Goal: Communication & Community: Answer question/provide support

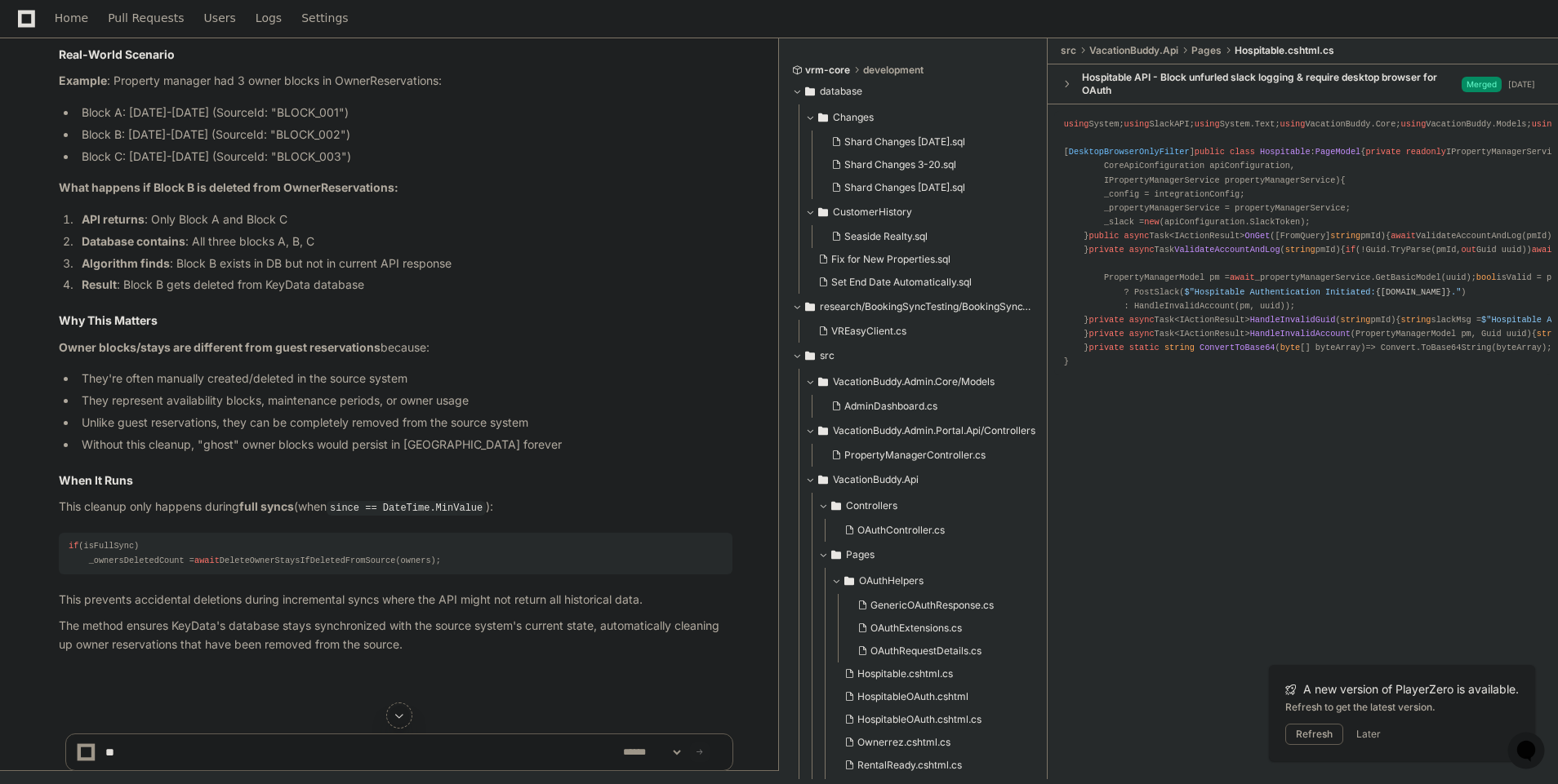
scroll to position [21490, 0]
click at [51, 20] on div "Home Pull Requests Users Logs Settings" at bounding box center [182, 18] width 365 height 37
click at [71, 17] on span "Home" at bounding box center [72, 18] width 33 height 10
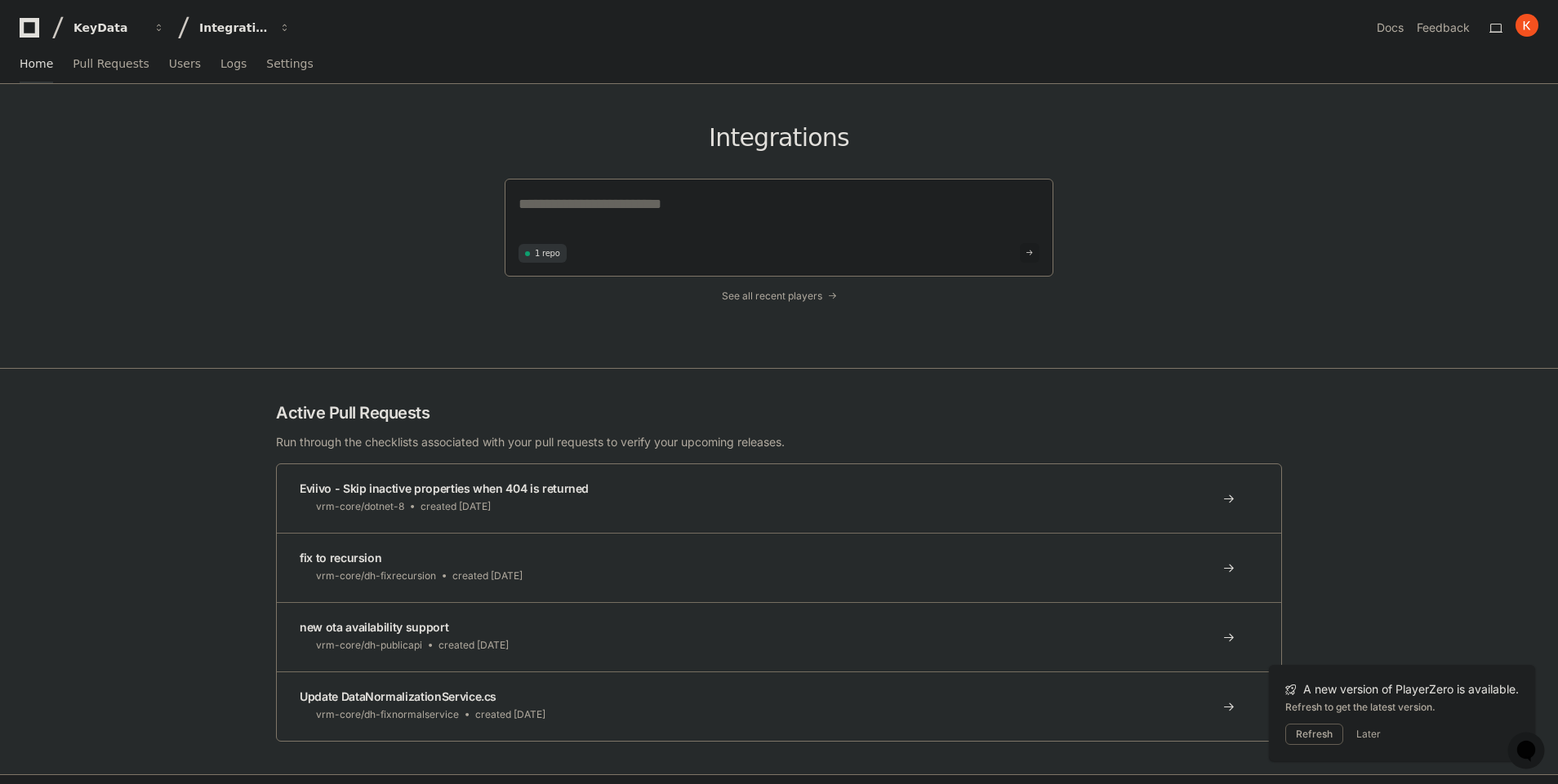
click at [786, 288] on div "Integrations 1 repo See all recent players" at bounding box center [779, 226] width 549 height 284
click at [782, 303] on div "Integrations 1 repo See all recent players" at bounding box center [779, 226] width 549 height 284
click at [779, 299] on span "See all recent players" at bounding box center [772, 296] width 101 height 13
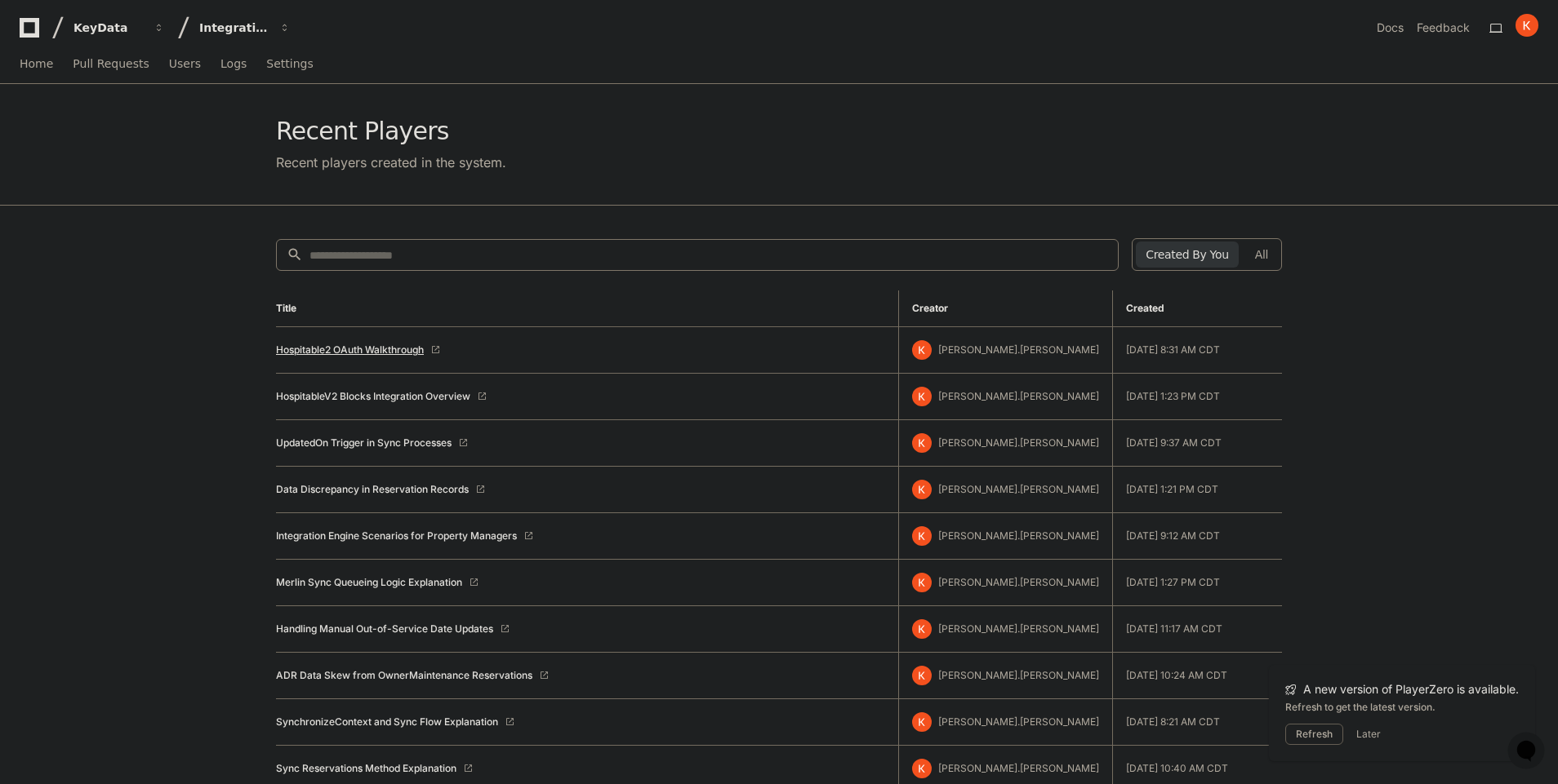
click at [341, 352] on link "Hospitable2 OAuth Walkthrough" at bounding box center [350, 350] width 148 height 13
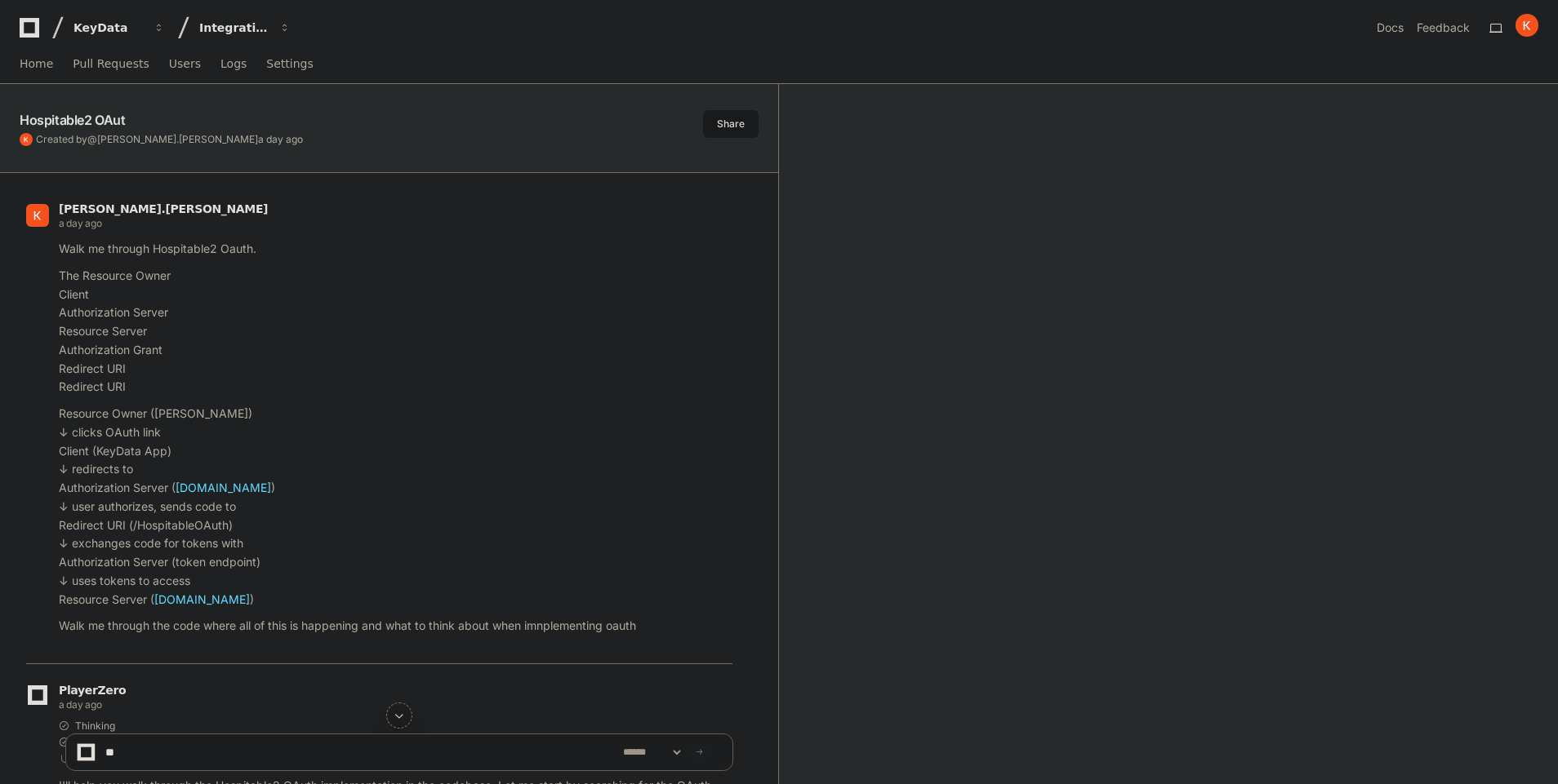
click at [406, 711] on button at bounding box center [399, 716] width 20 height 20
click at [402, 713] on span at bounding box center [399, 716] width 13 height 13
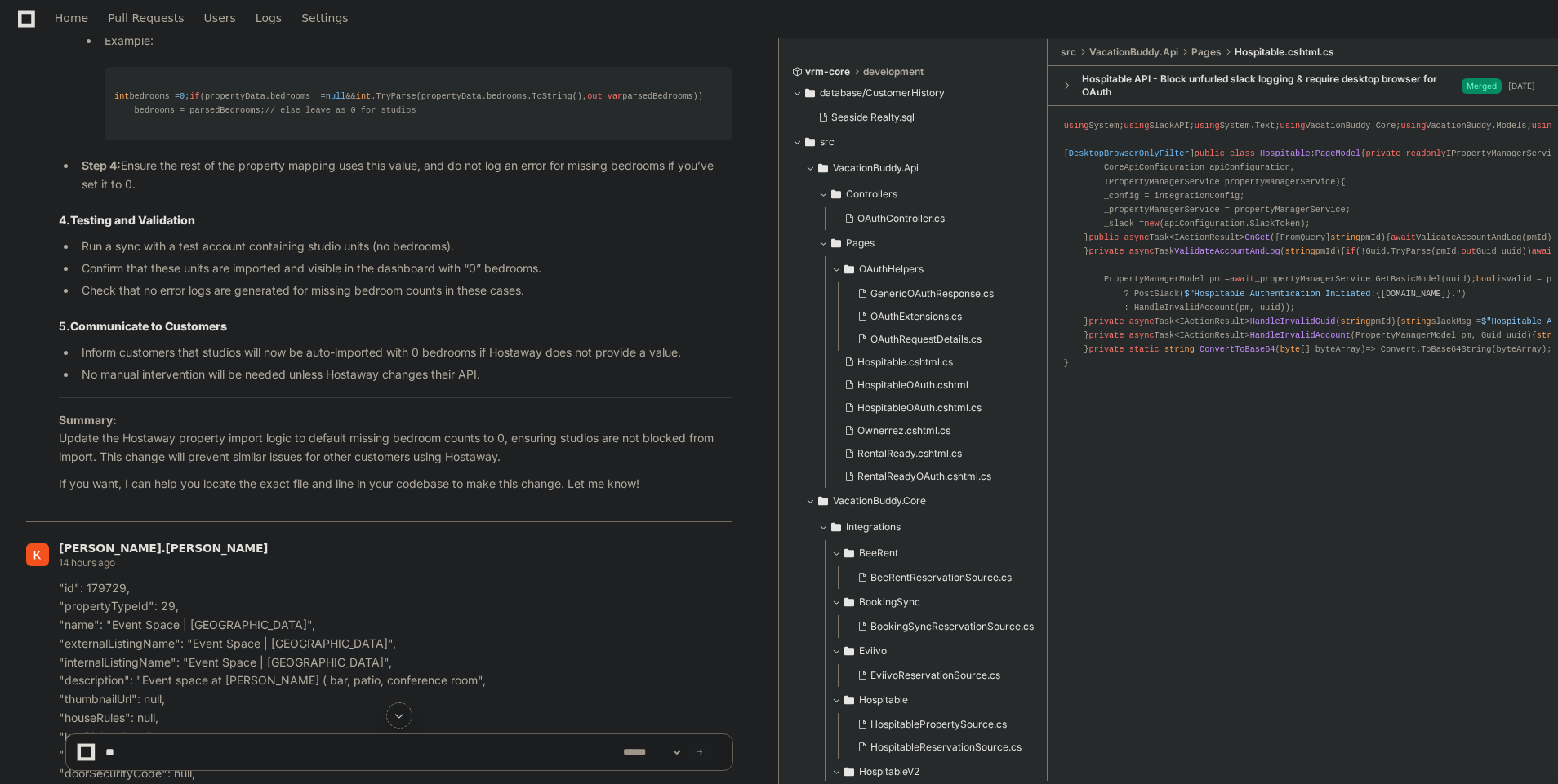
click at [399, 713] on span at bounding box center [399, 716] width 13 height 13
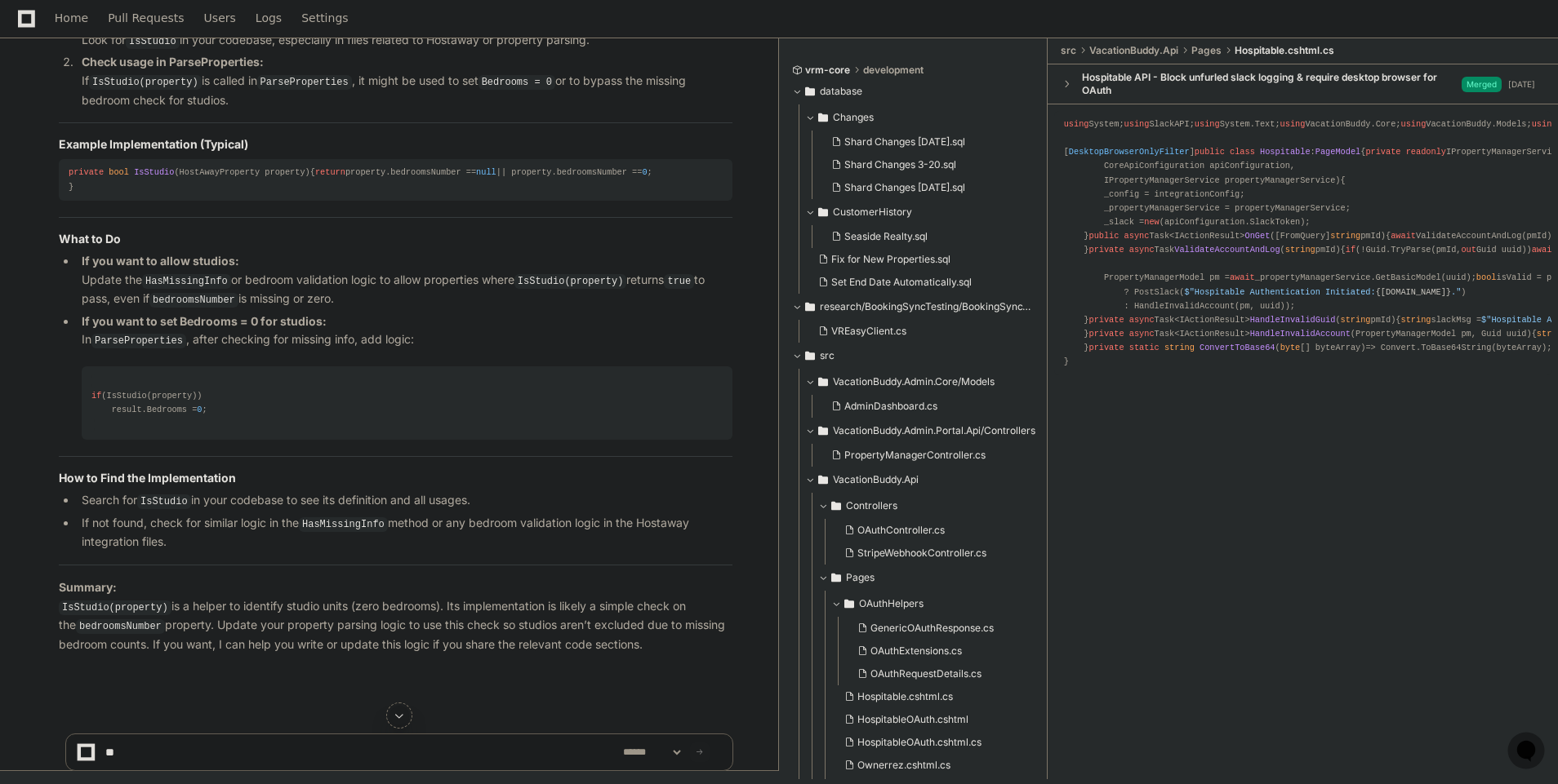
scroll to position [32565, 0]
click at [357, 777] on div "**********" at bounding box center [399, 745] width 668 height 78
click at [354, 771] on div "**********" at bounding box center [399, 752] width 668 height 37
click at [346, 762] on textarea at bounding box center [361, 752] width 517 height 36
type textarea "*"
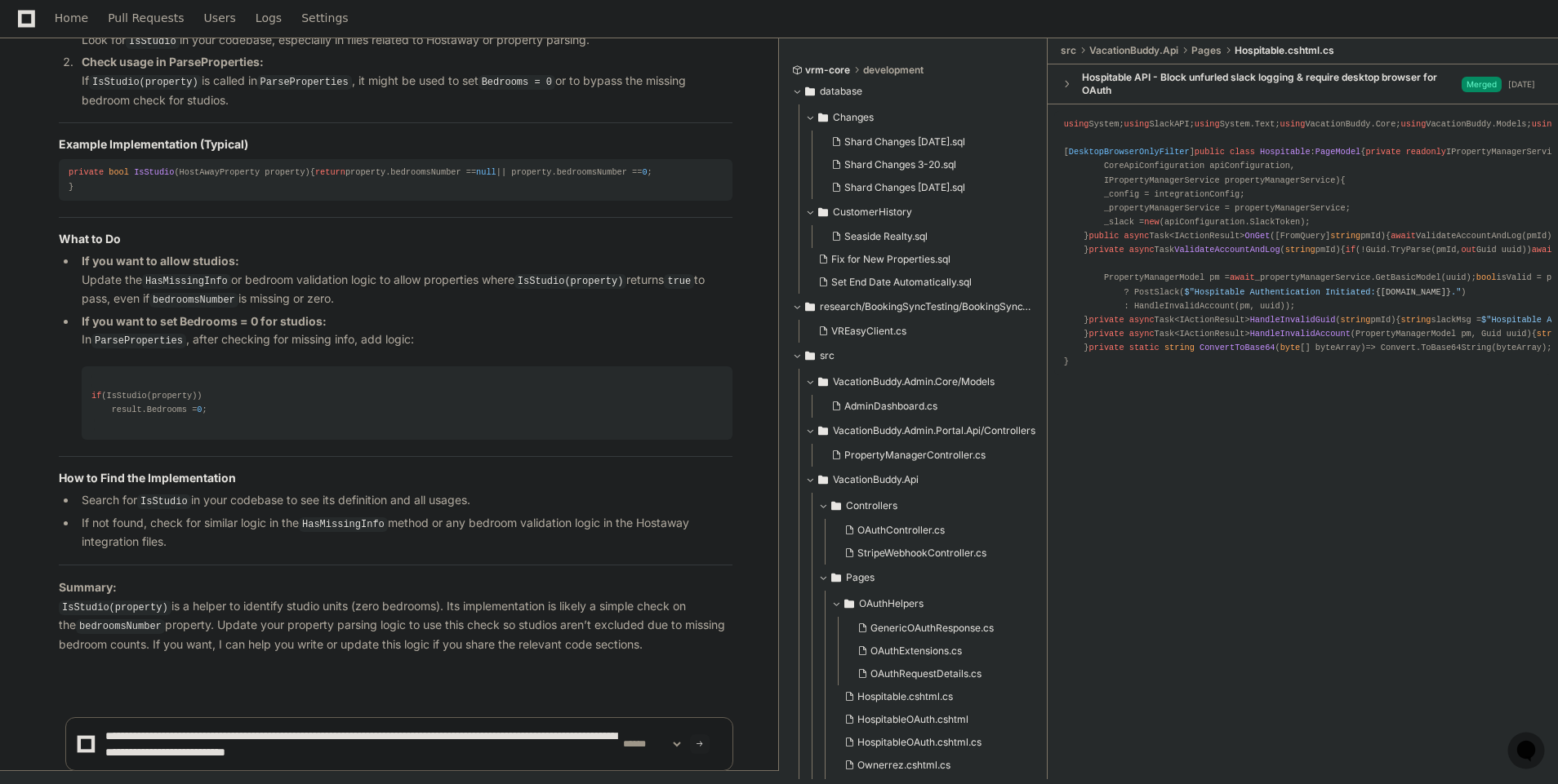
type textarea "**********"
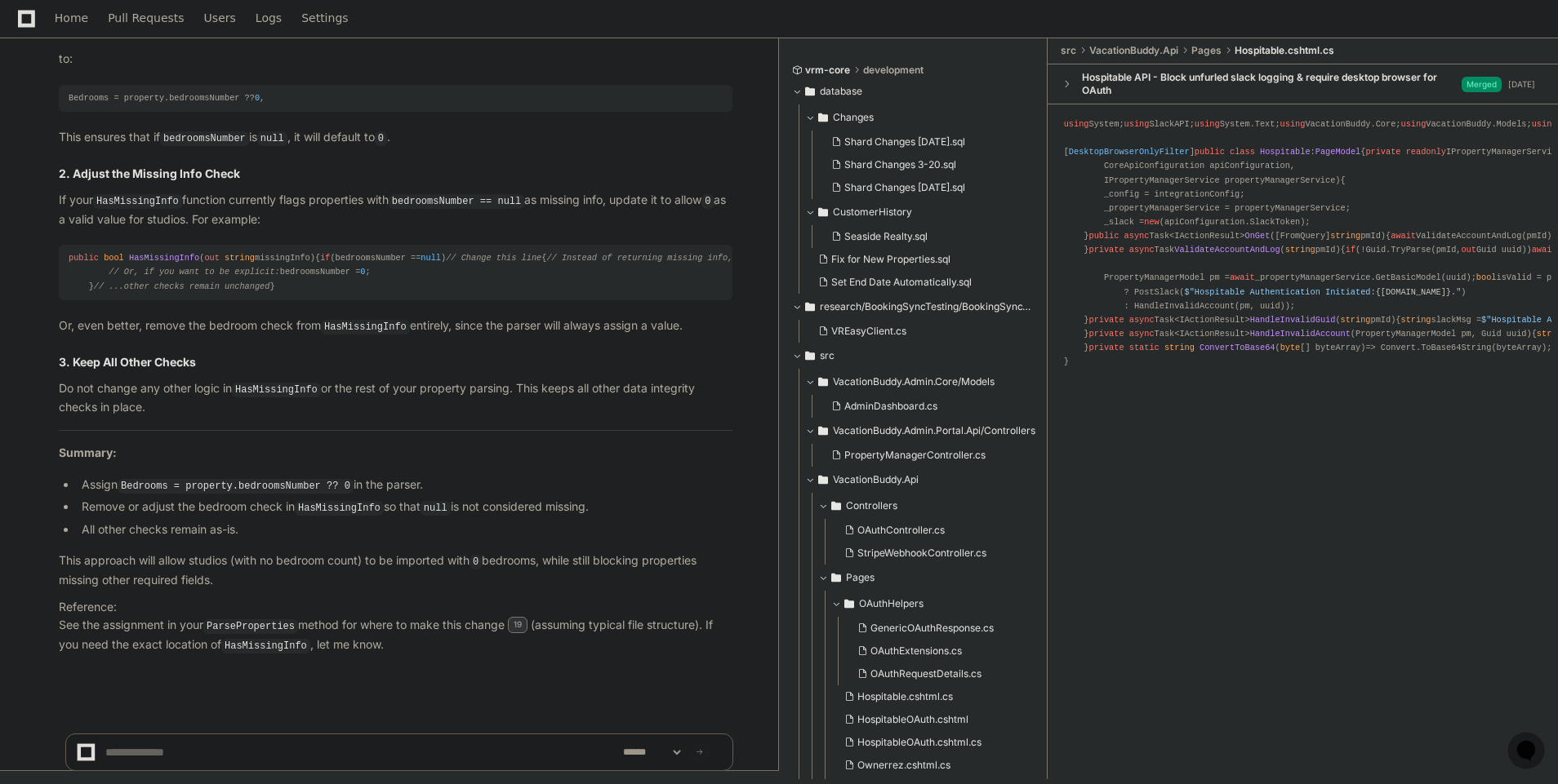
scroll to position [33743, 0]
drag, startPoint x: 632, startPoint y: 342, endPoint x: 676, endPoint y: 338, distance: 44.2
click at [633, 336] on p "Or, even better, remove the bedroom check from HasMissingInfo entirely, since t…" at bounding box center [396, 327] width 674 height 20
click at [262, 754] on textarea at bounding box center [361, 752] width 517 height 36
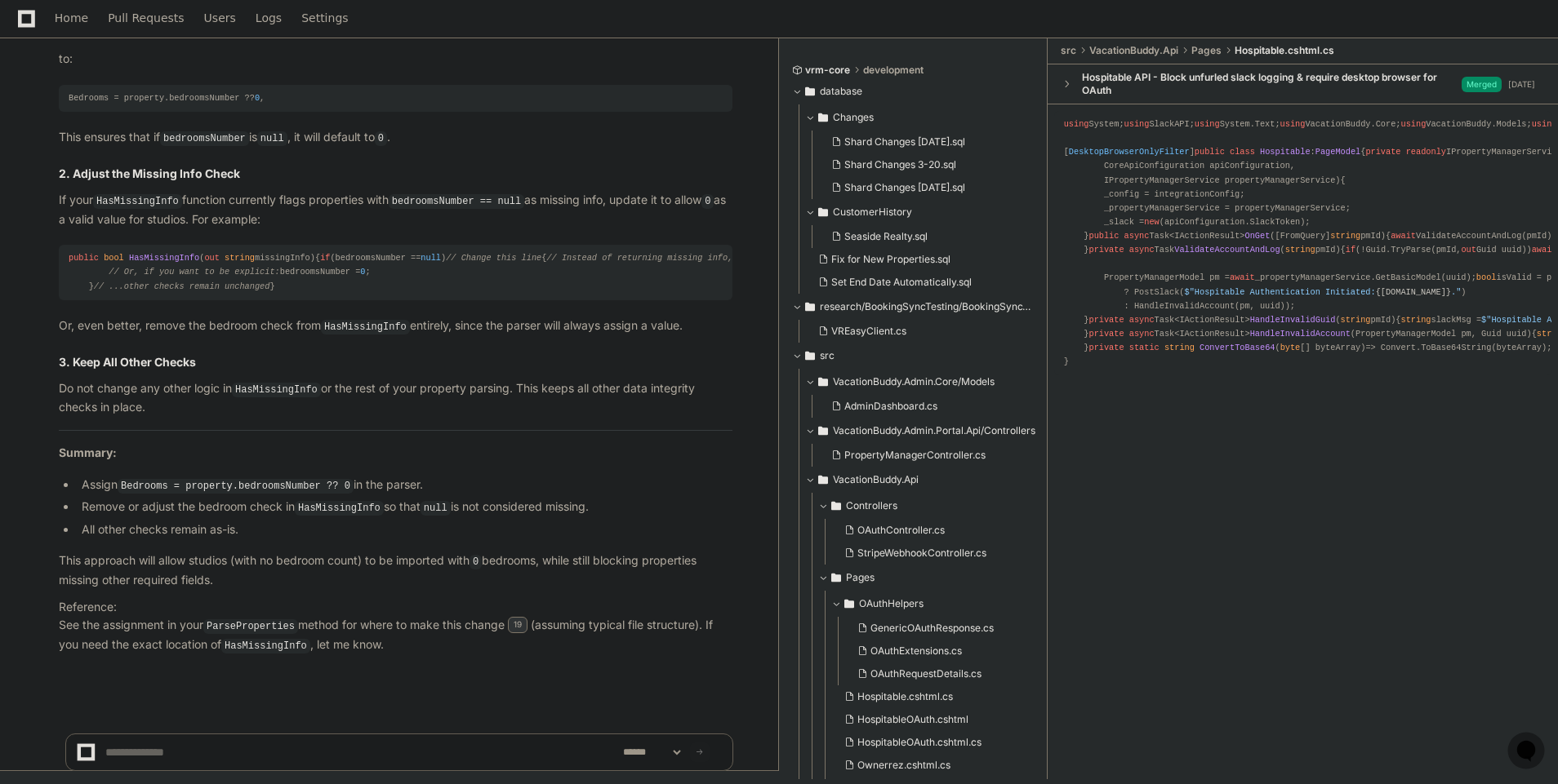
paste textarea "**********"
type textarea "**********"
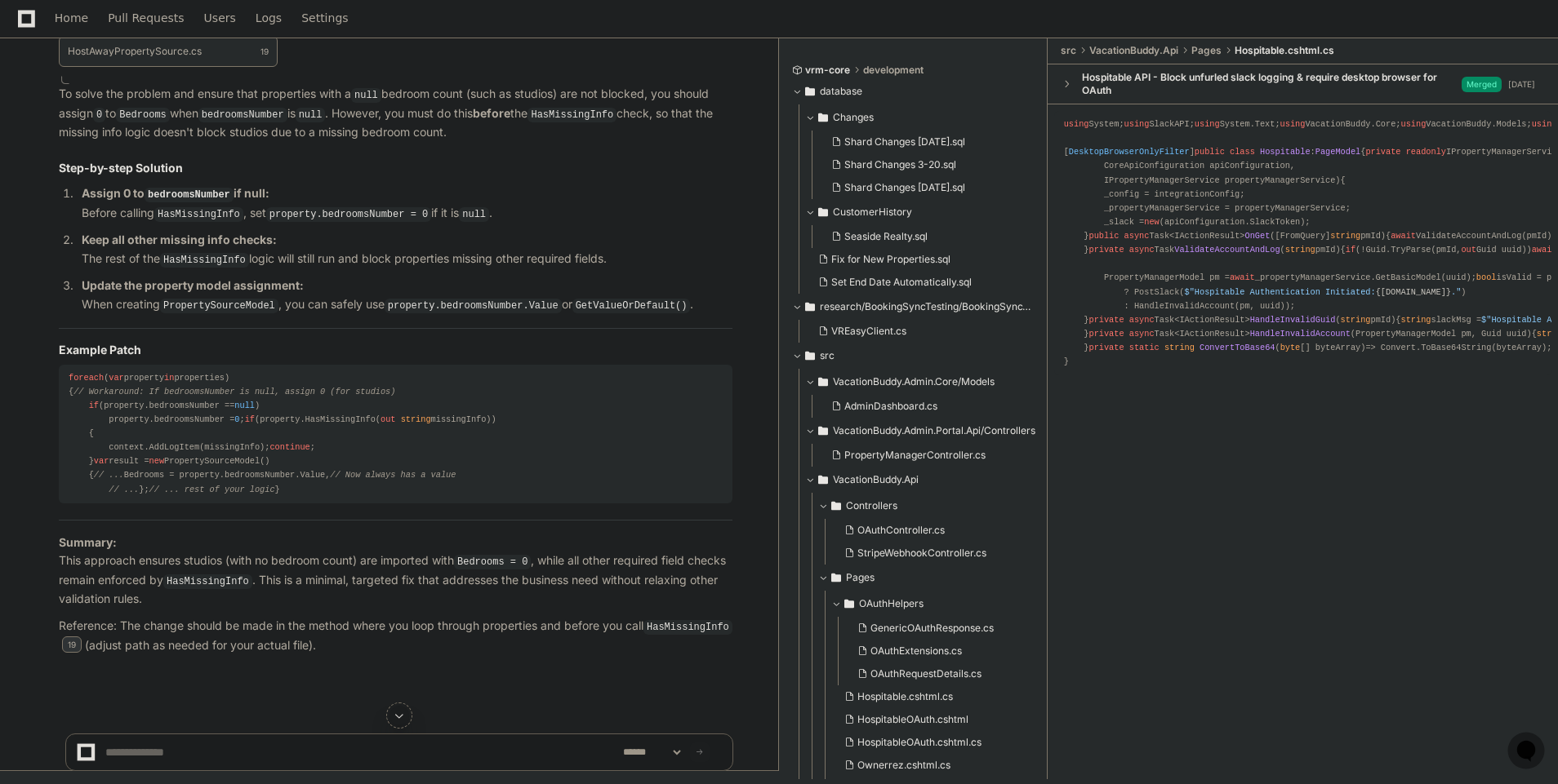
scroll to position [34527, 0]
click at [299, 481] on div "foreach ( var property in properties) { // Workaround: If bedroomsNumber is nul…" at bounding box center [395, 434] width 654 height 126
click at [287, 493] on div "foreach ( var property in properties) { // Workaround: If bedroomsNumber is nul…" at bounding box center [395, 434] width 654 height 126
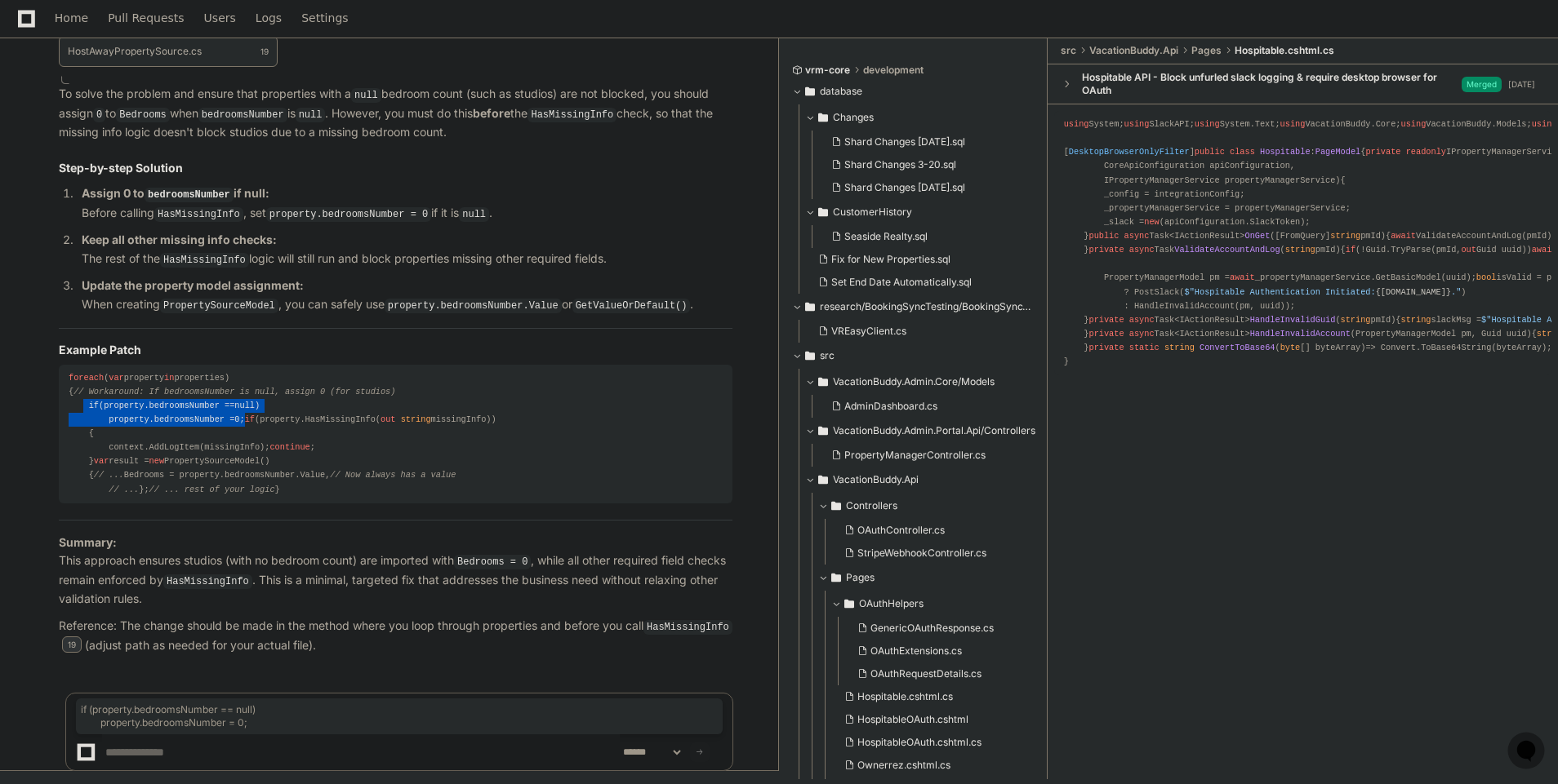
drag, startPoint x: 255, startPoint y: 268, endPoint x: 82, endPoint y: 258, distance: 173.3
click at [82, 372] on div "foreach ( var property in properties) { // Workaround: If bedroomsNumber is nul…" at bounding box center [395, 434] width 654 height 126
copy div "if (property.bedroomsNumber == null ) property.bedroomsNumber = 0 ;"
click at [212, 764] on textarea at bounding box center [361, 752] width 517 height 36
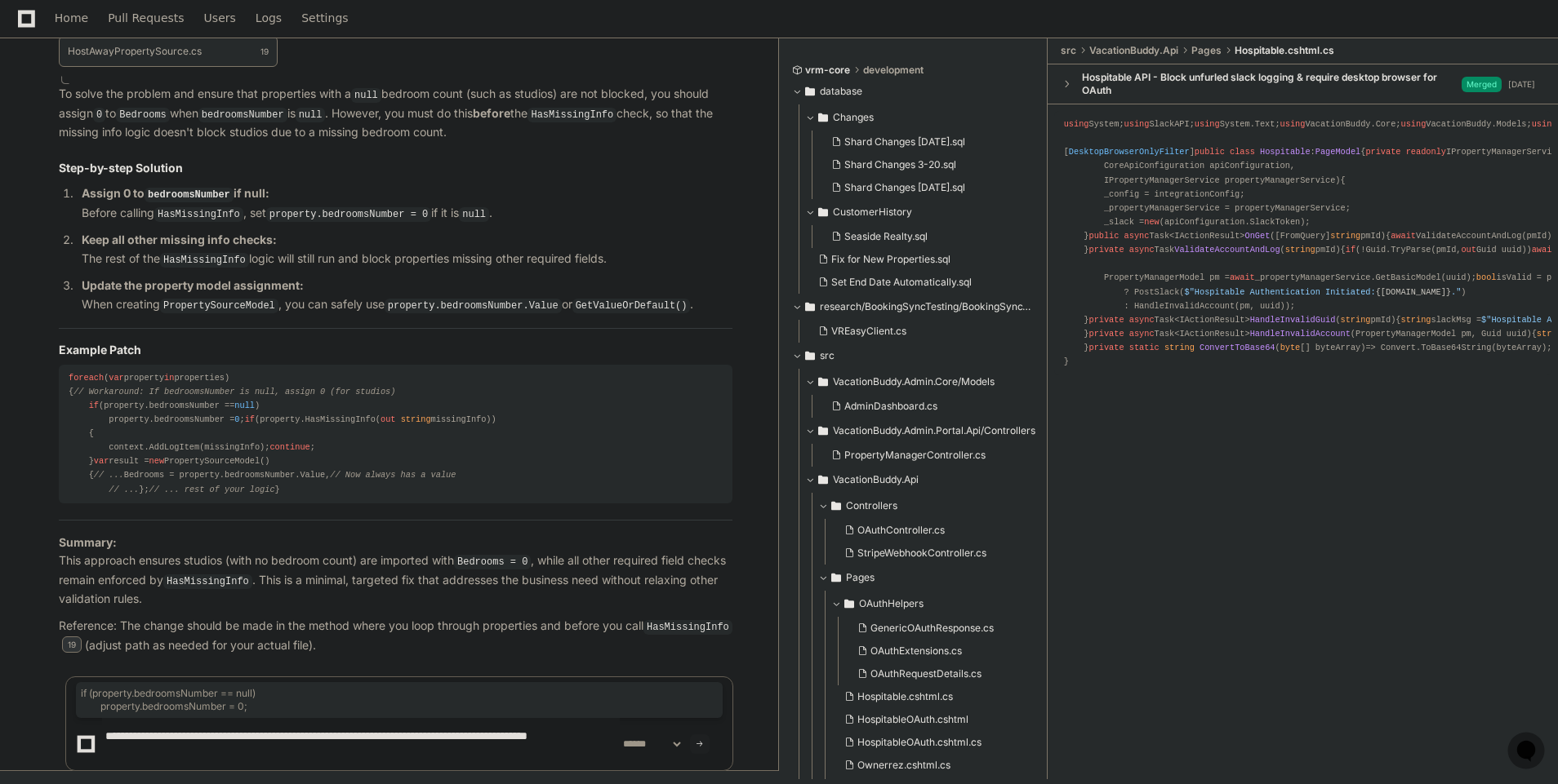
type textarea "**********"
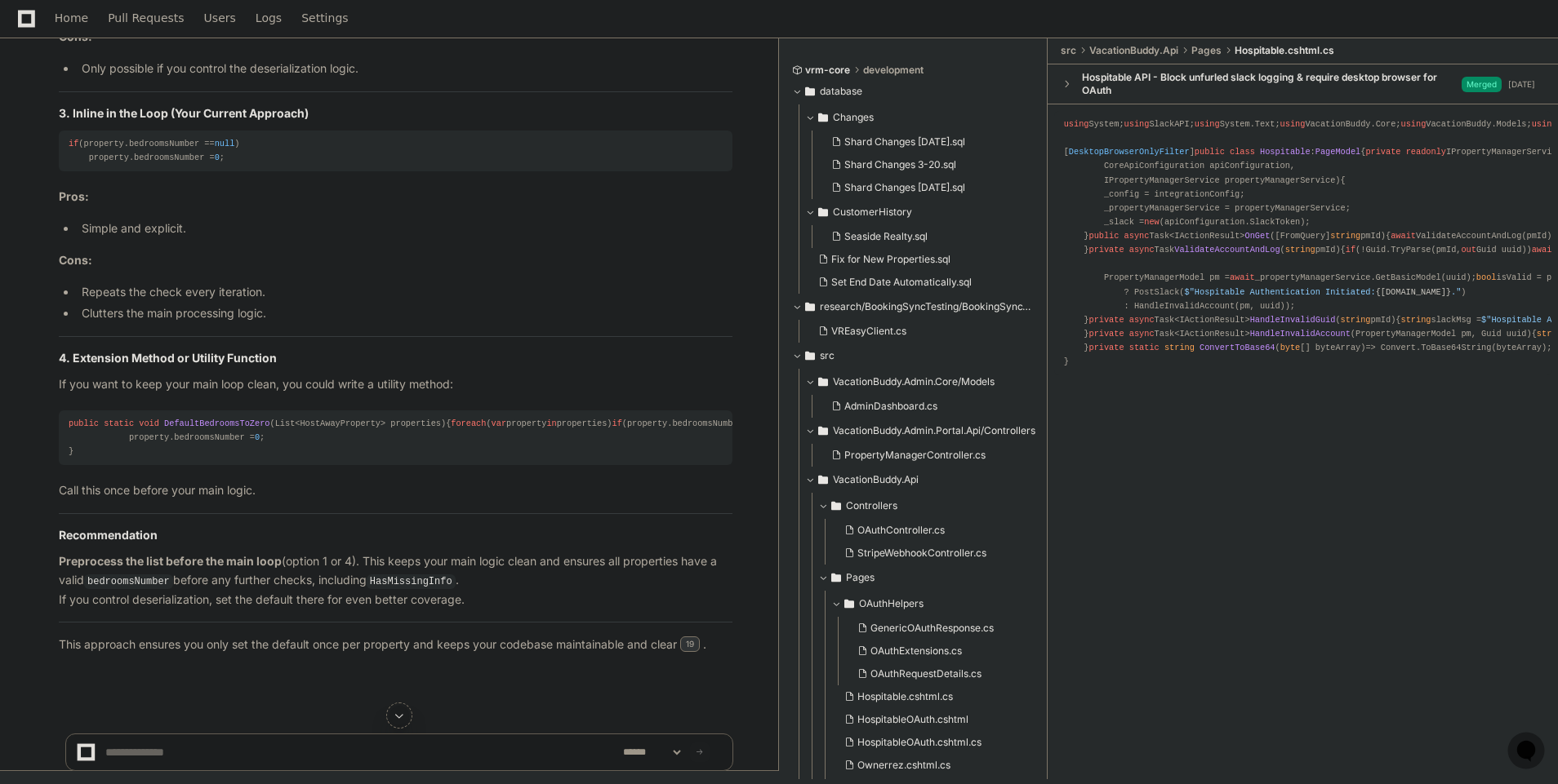
scroll to position [35520, 0]
